Goal: Use online tool/utility: Use online tool/utility

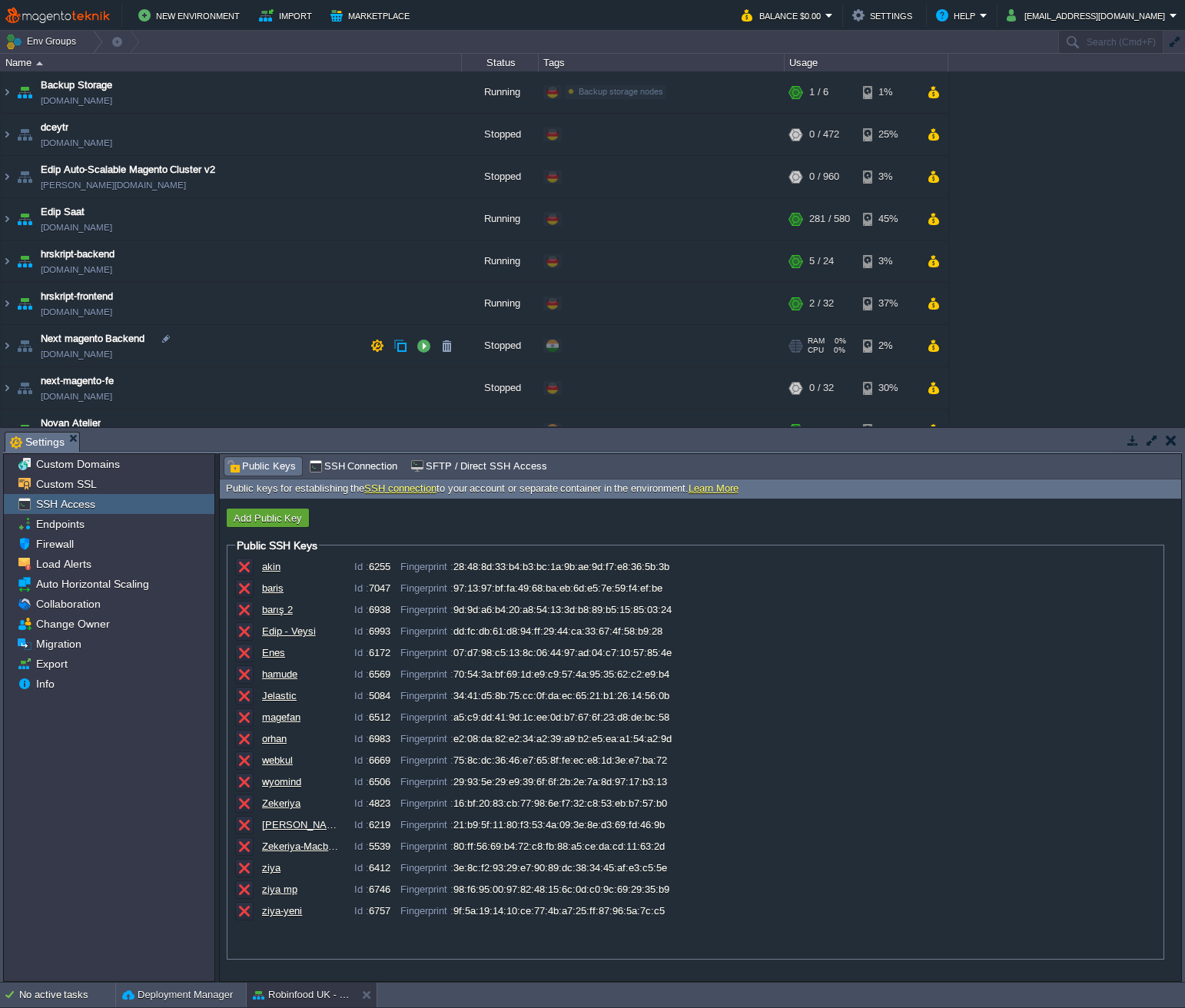
scroll to position [176, 0]
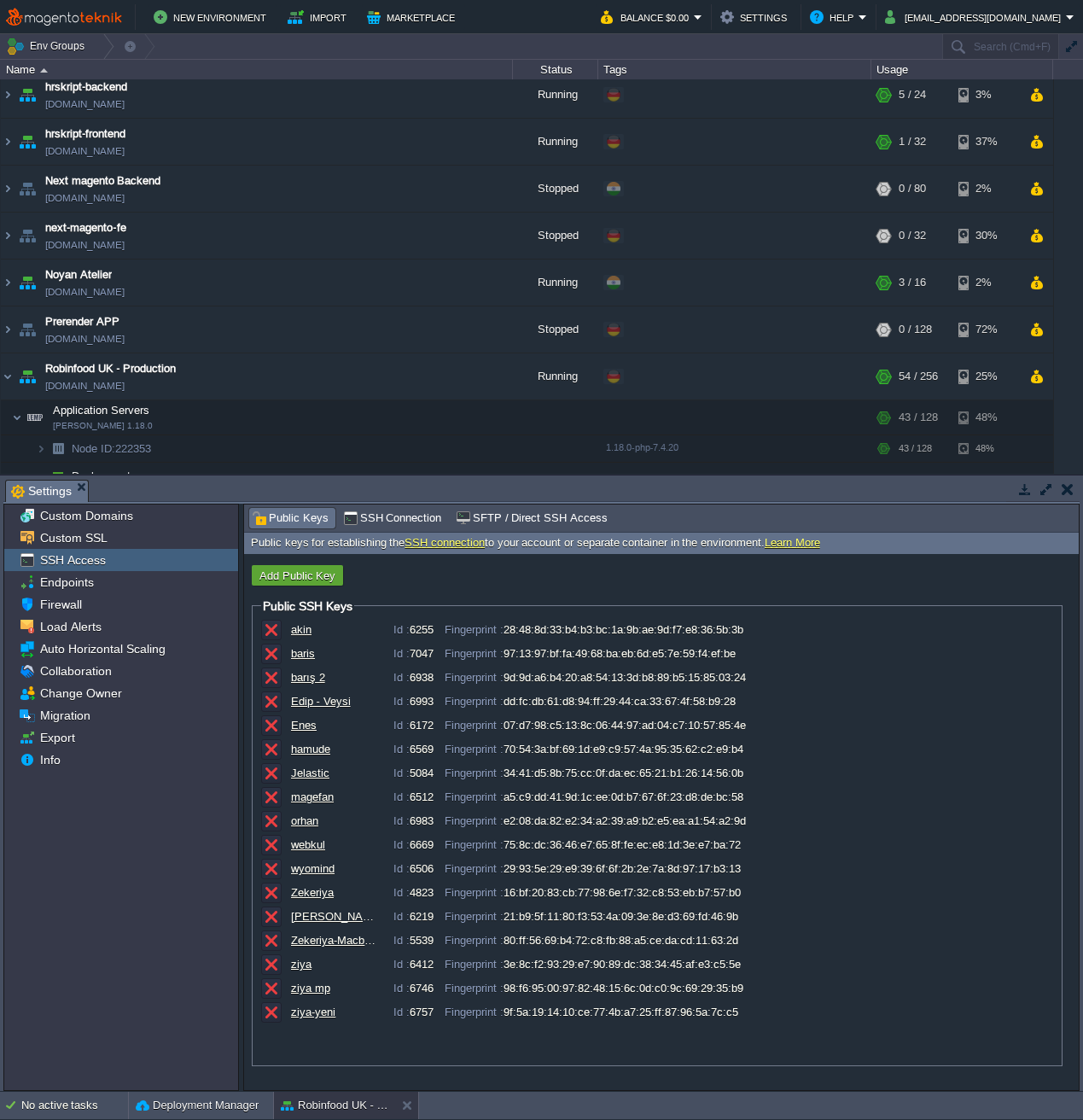
click at [1067, 488] on button "button" at bounding box center [1068, 489] width 12 height 15
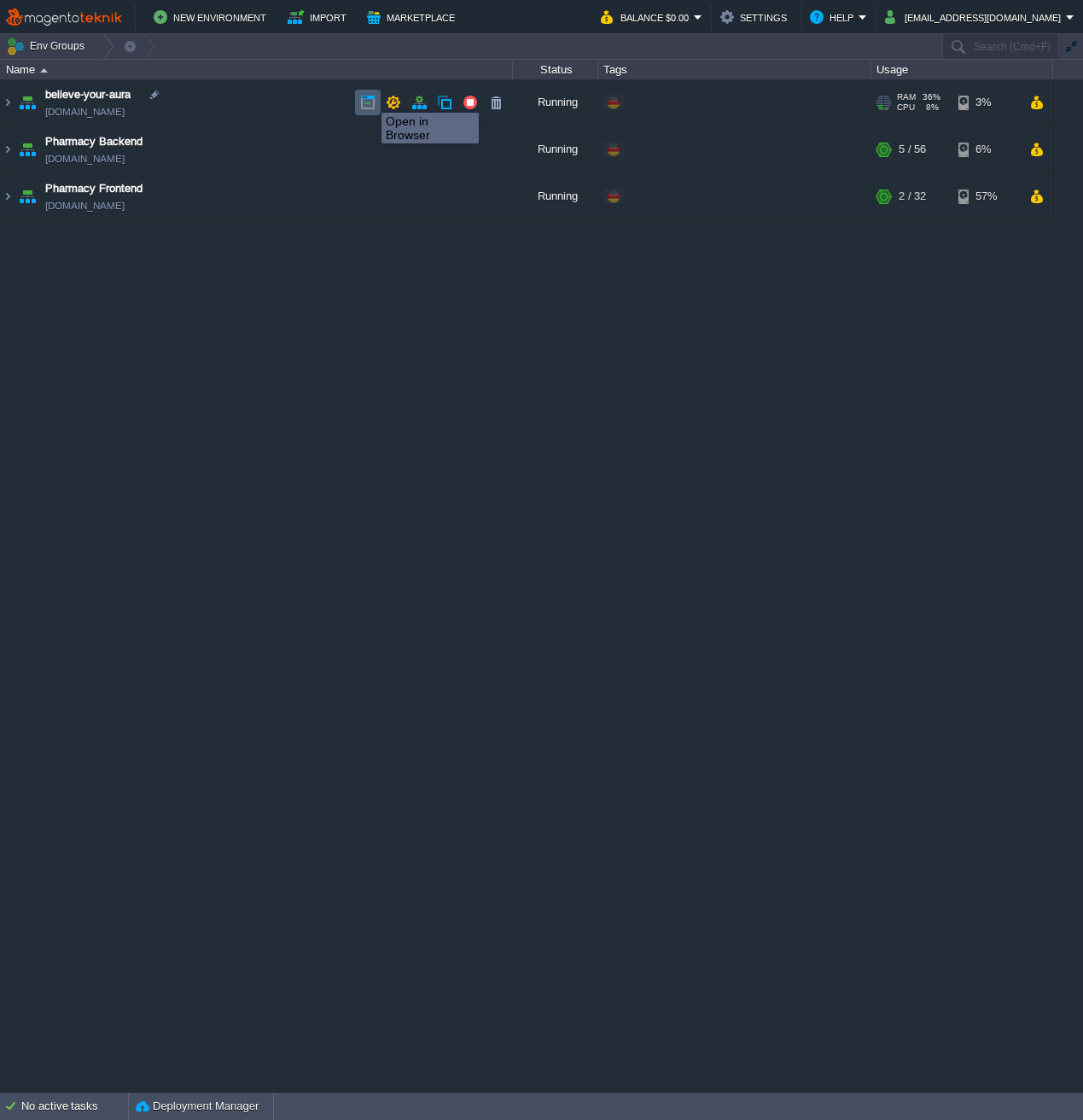
click at [369, 98] on button "button" at bounding box center [368, 103] width 15 height 15
click at [7, 98] on img at bounding box center [8, 103] width 13 height 47
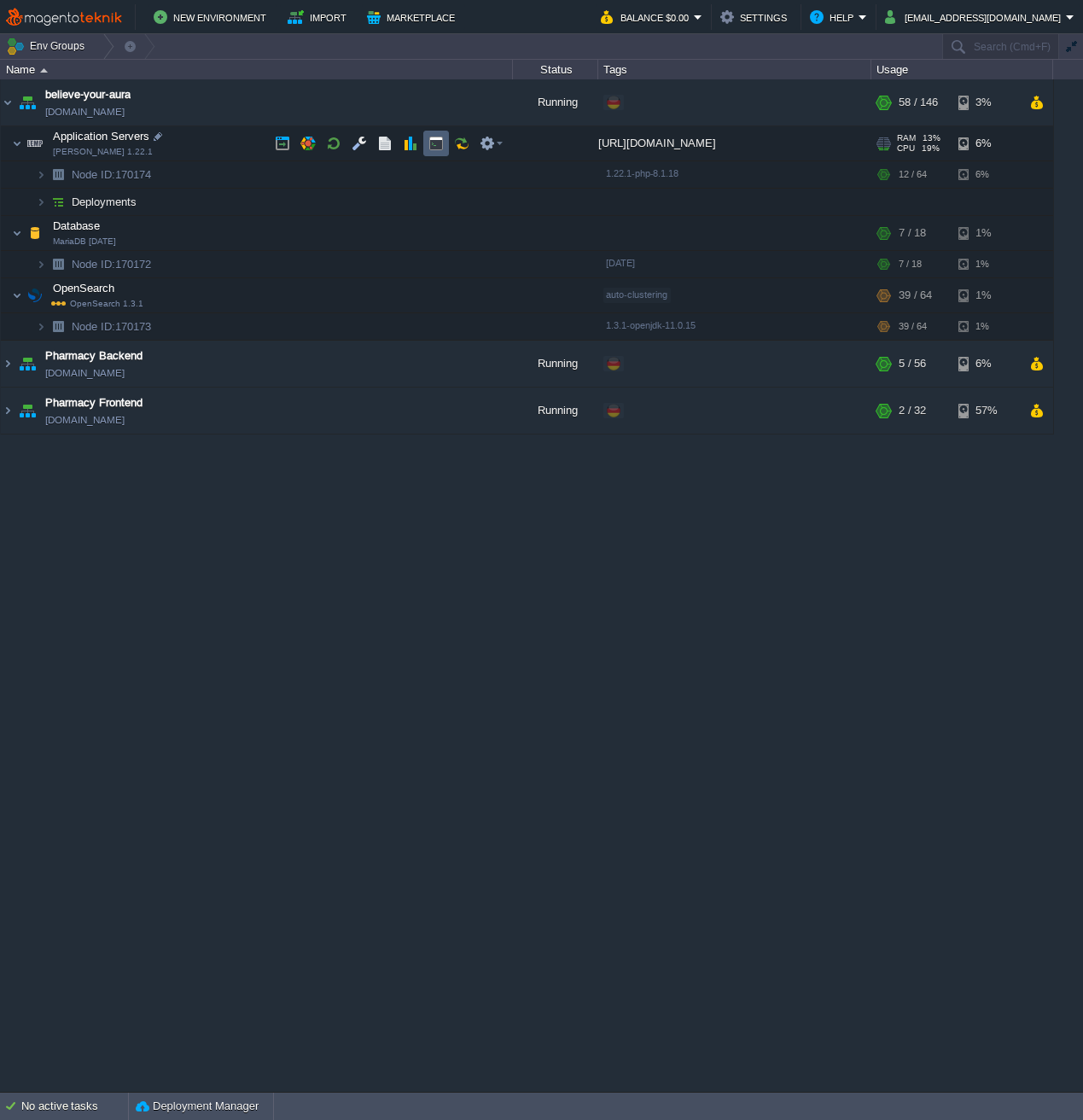
click at [443, 141] on button "button" at bounding box center [436, 143] width 15 height 15
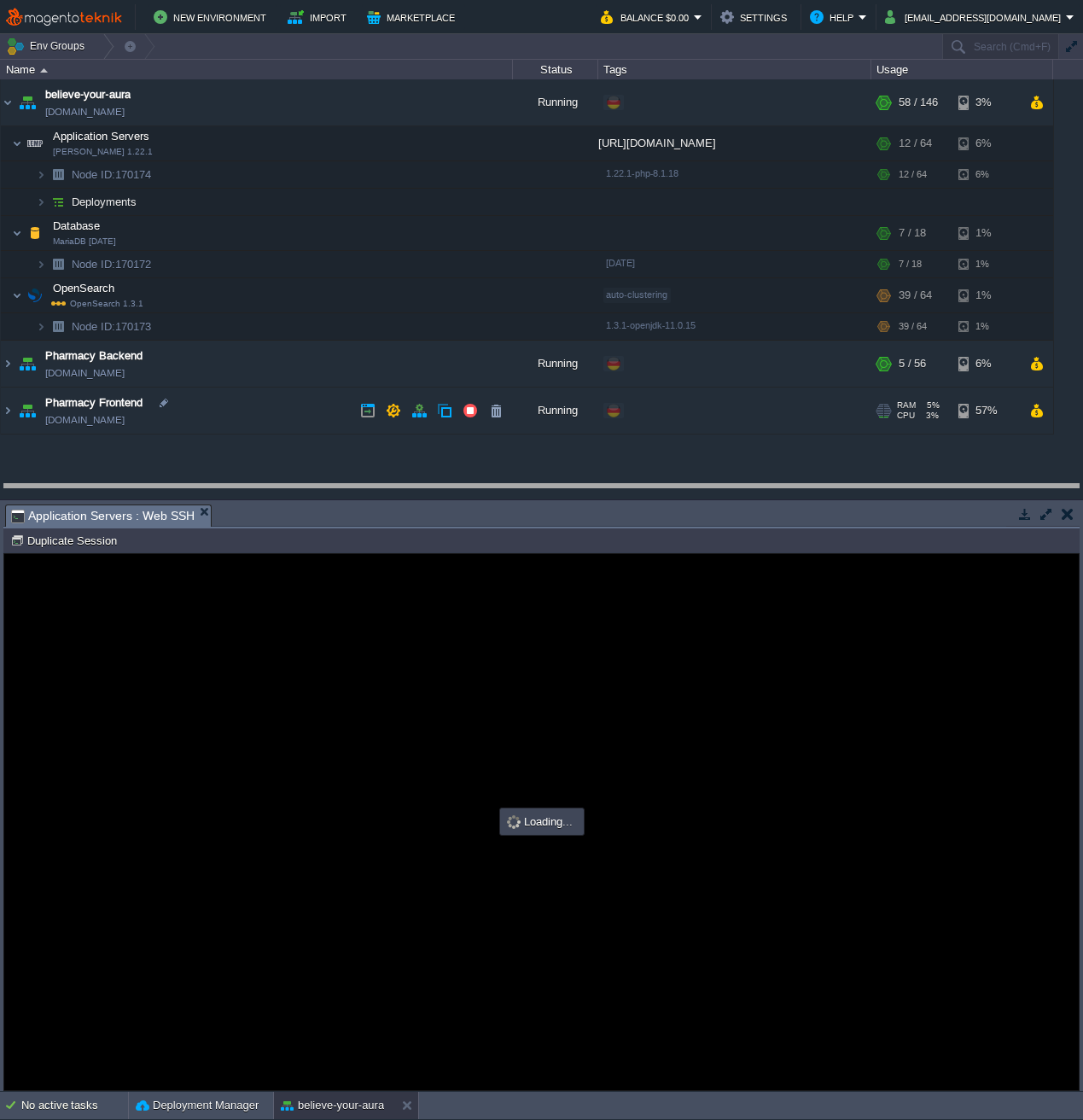
drag, startPoint x: 424, startPoint y: 513, endPoint x: 424, endPoint y: 489, distance: 24.0
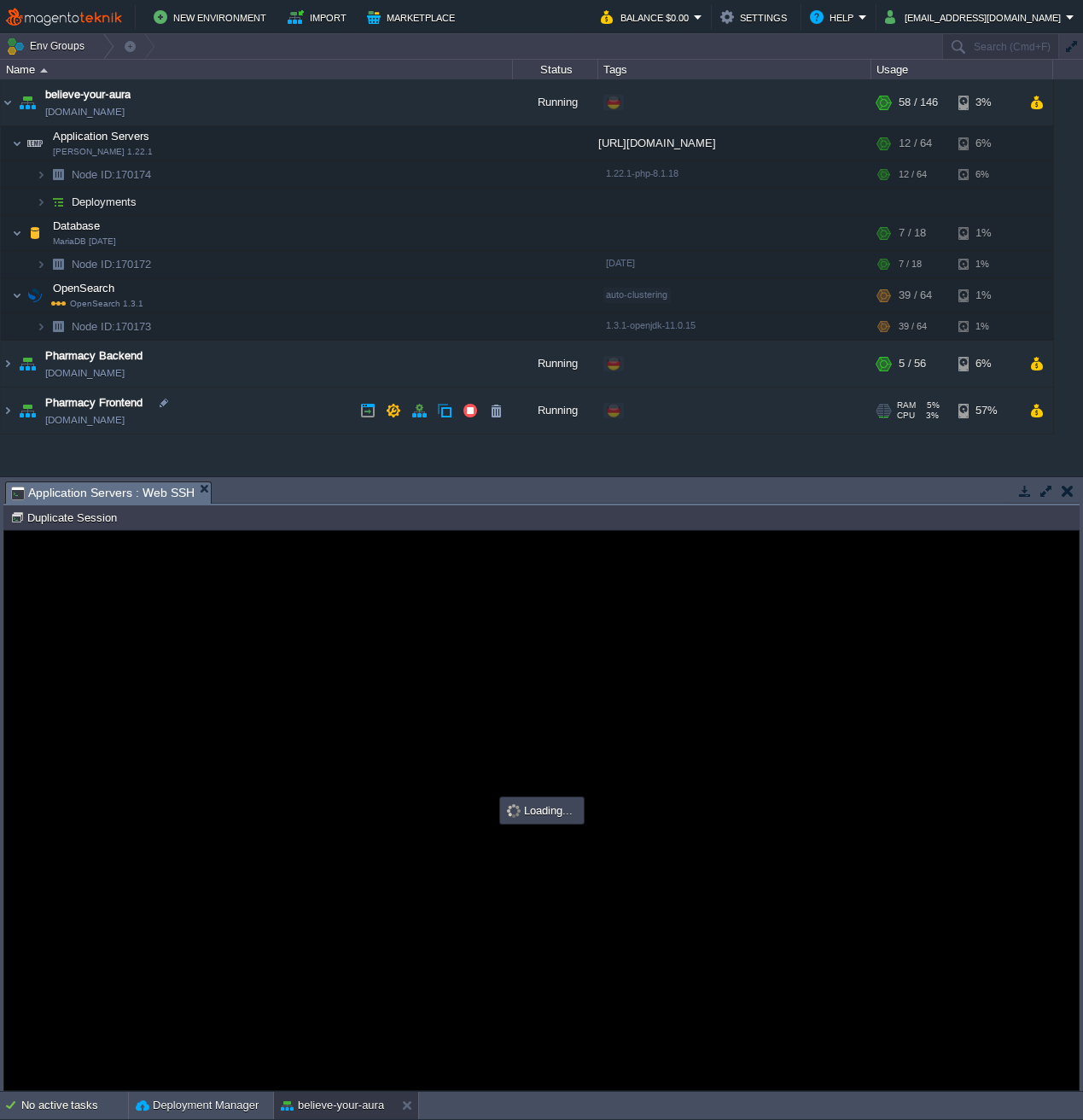
type input "#000000"
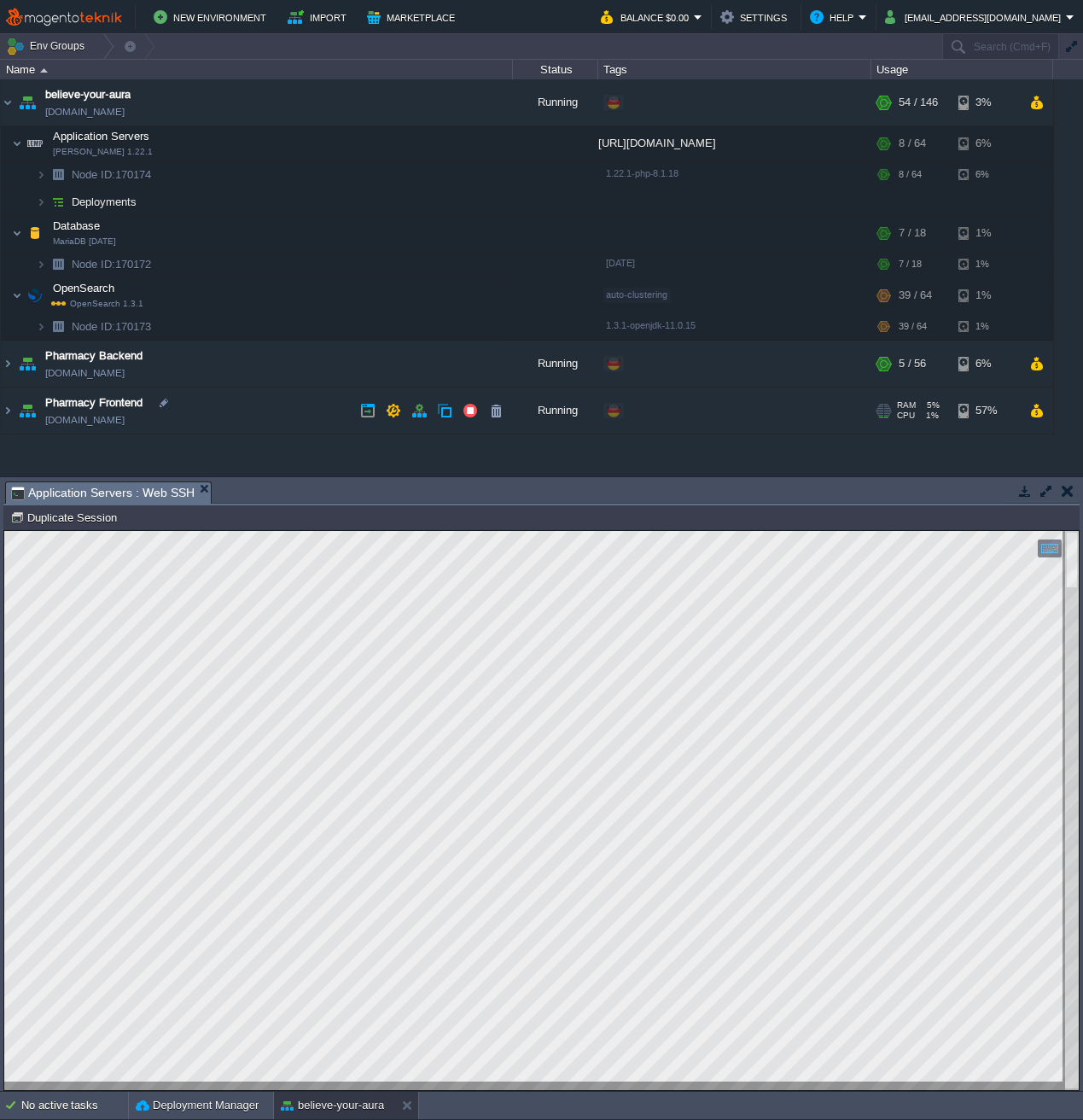
click at [1069, 1005] on div at bounding box center [1072, 810] width 13 height 559
click at [1060, 1052] on div at bounding box center [541, 810] width 1074 height 559
click at [532, 531] on html "Copy: Cmd + C Paste: Cmd + V Settings: Ctrl + Shift + Alt 0" at bounding box center [541, 531] width 1074 height 0
type textarea "[hash] => AaDhcxIVrI3pohau3c75dCdG8+iF9cJ+LOV59cw12hk= [merchant_oid] => 200000…"
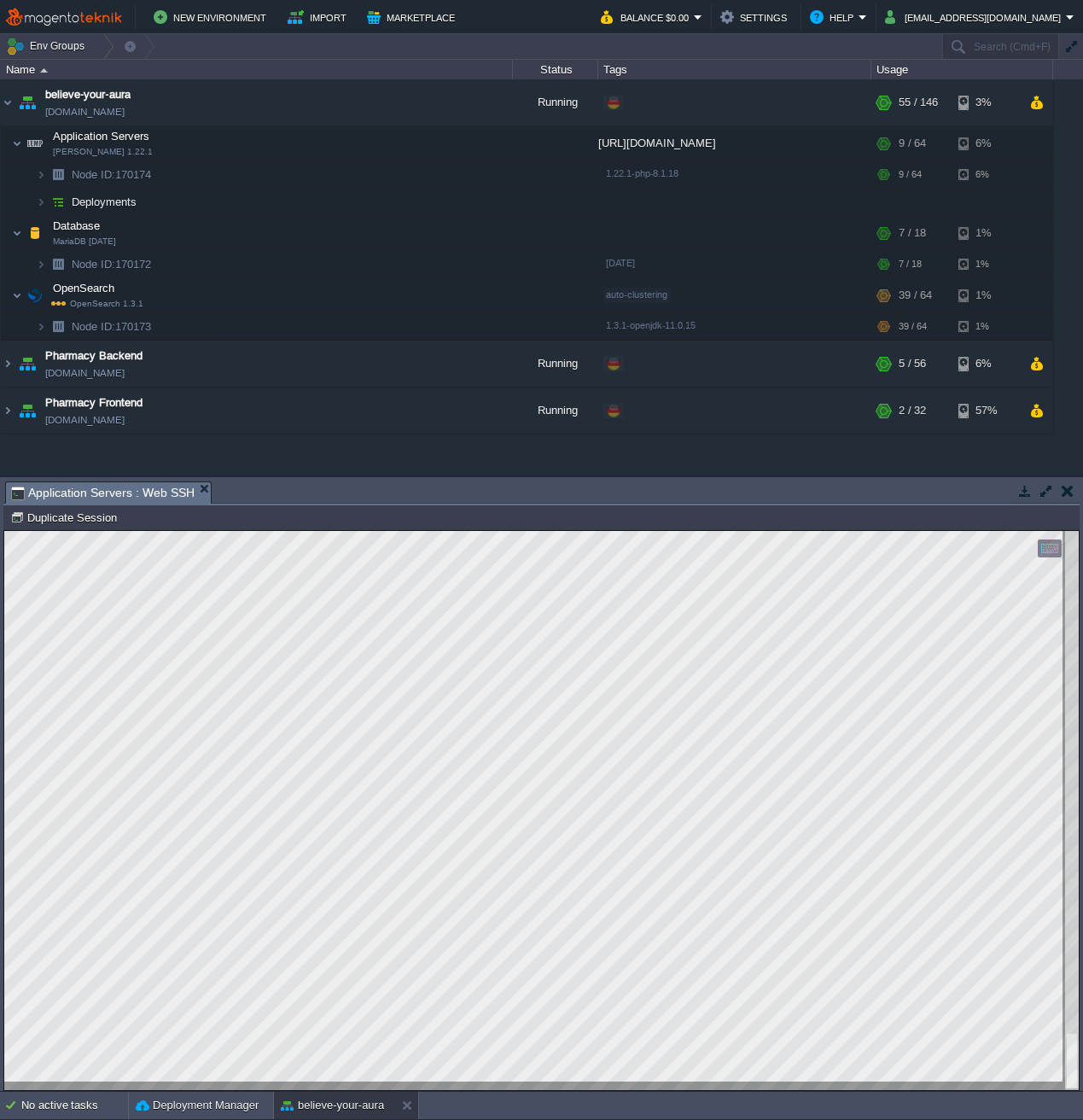
scroll to position [2268, 351]
